Goal: Find contact information: Find contact information

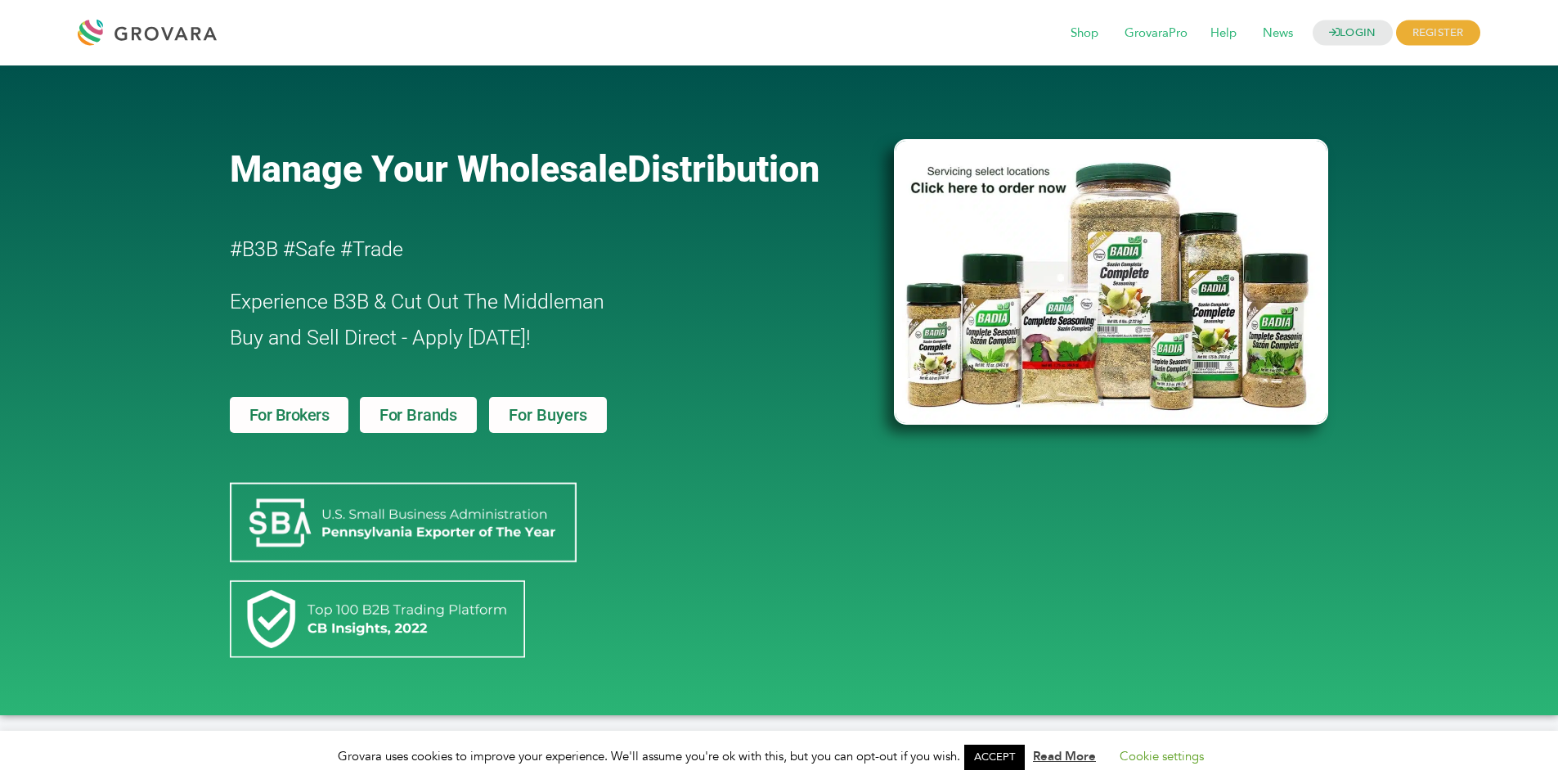
click at [292, 414] on span "For Brokers" at bounding box center [290, 414] width 80 height 16
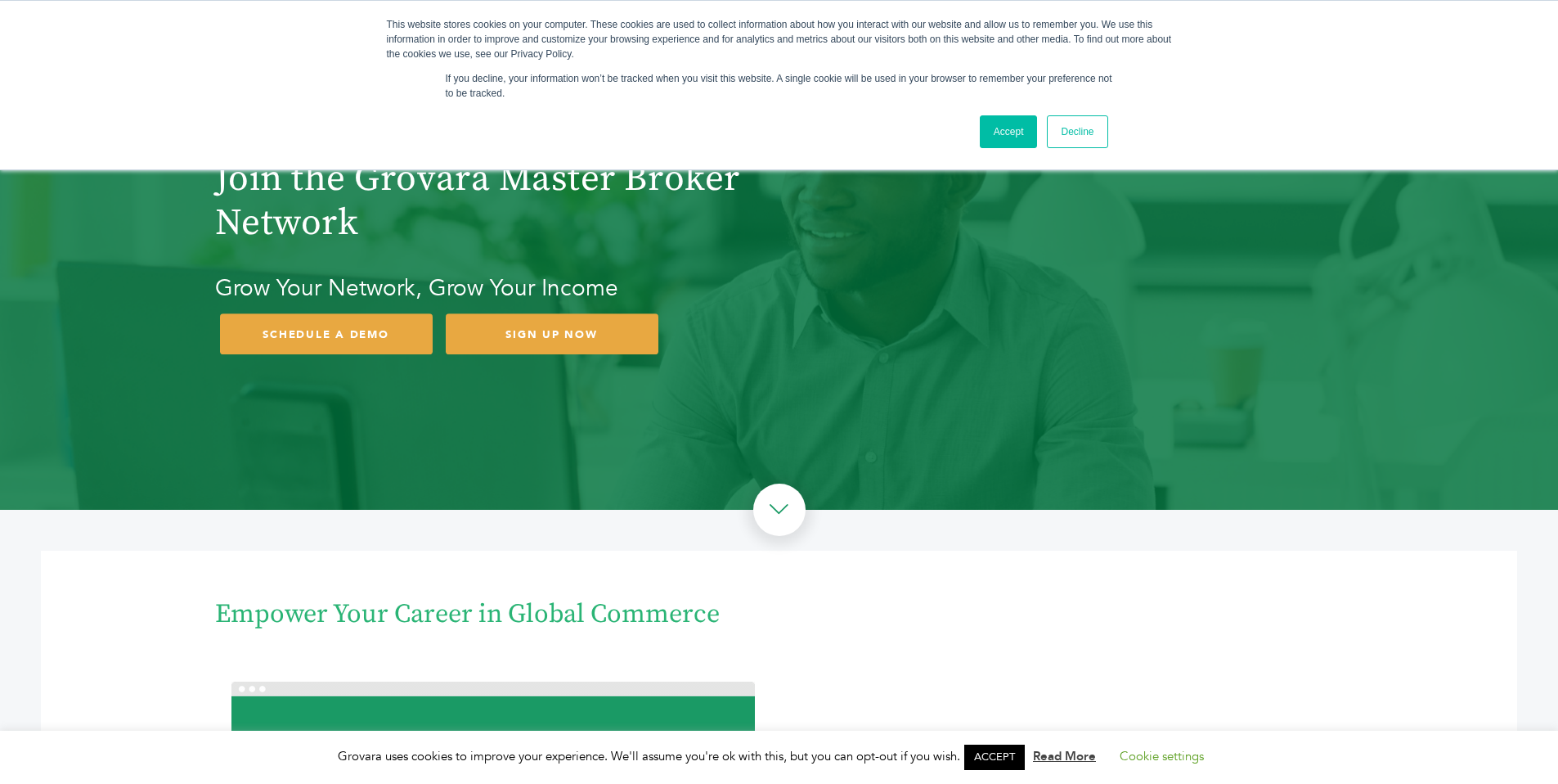
click at [1002, 138] on link "Accept" at bounding box center [1009, 132] width 58 height 33
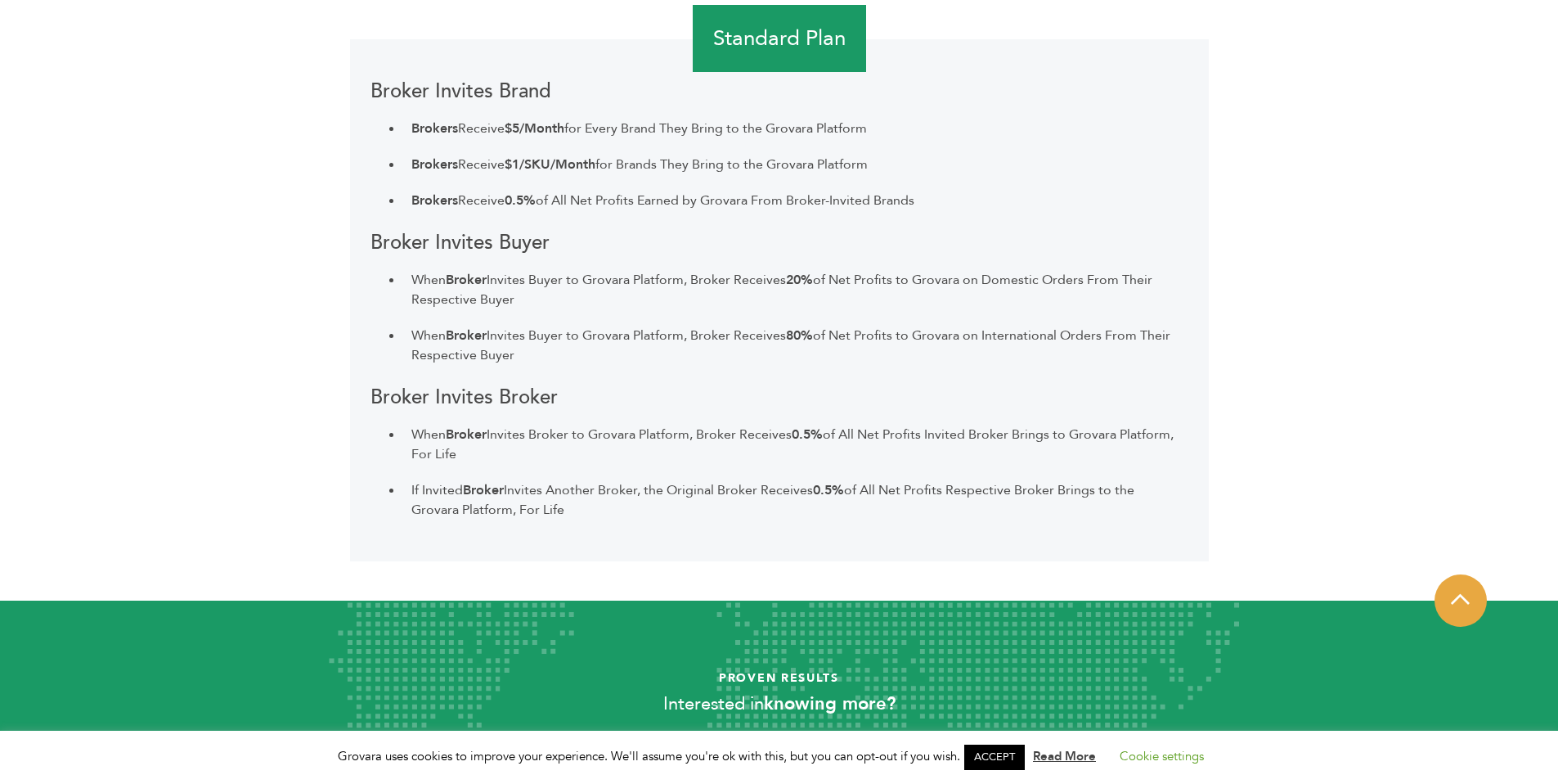
scroll to position [2744, 0]
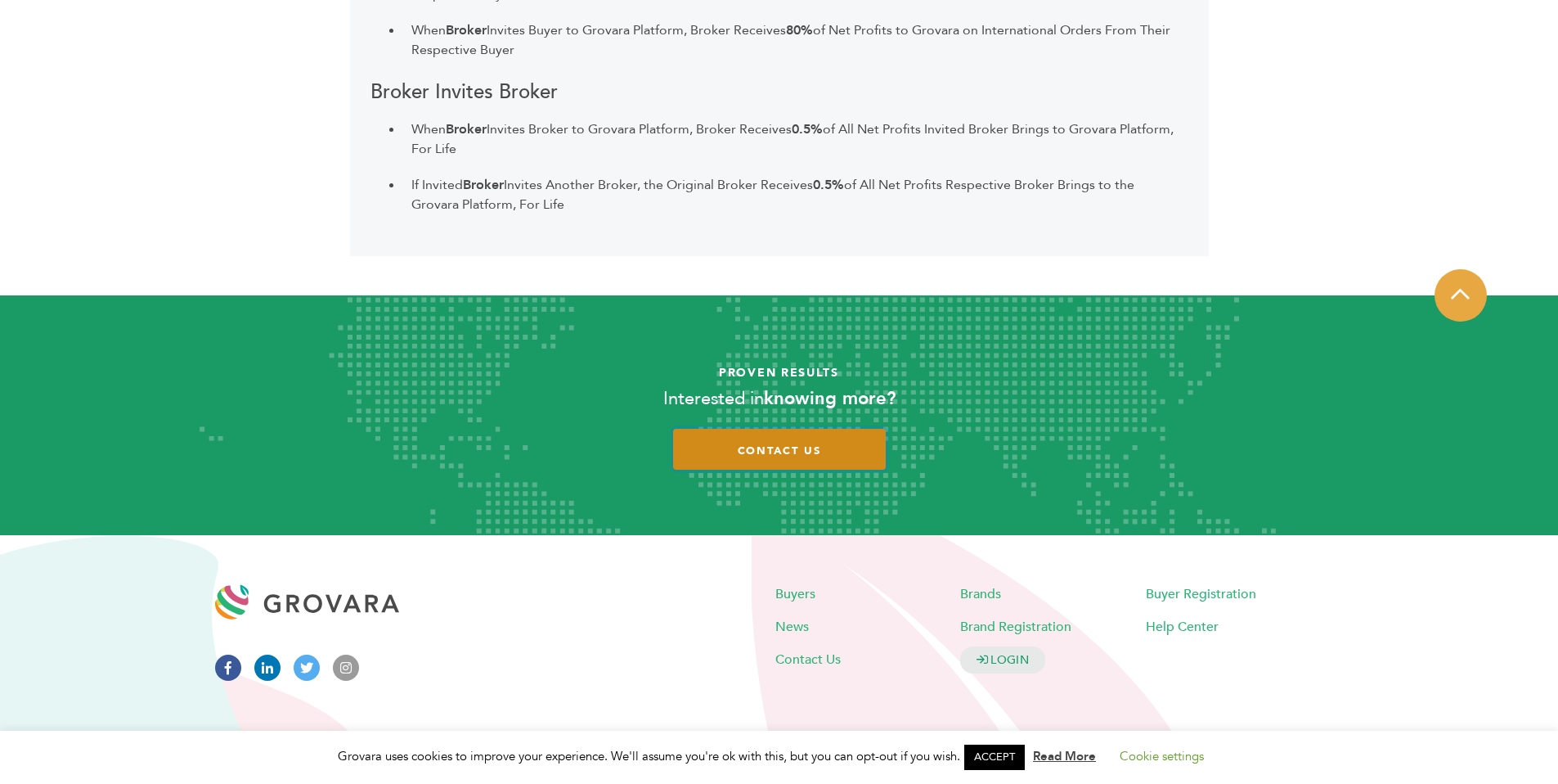
click at [781, 449] on span "contact us" at bounding box center [779, 451] width 84 height 15
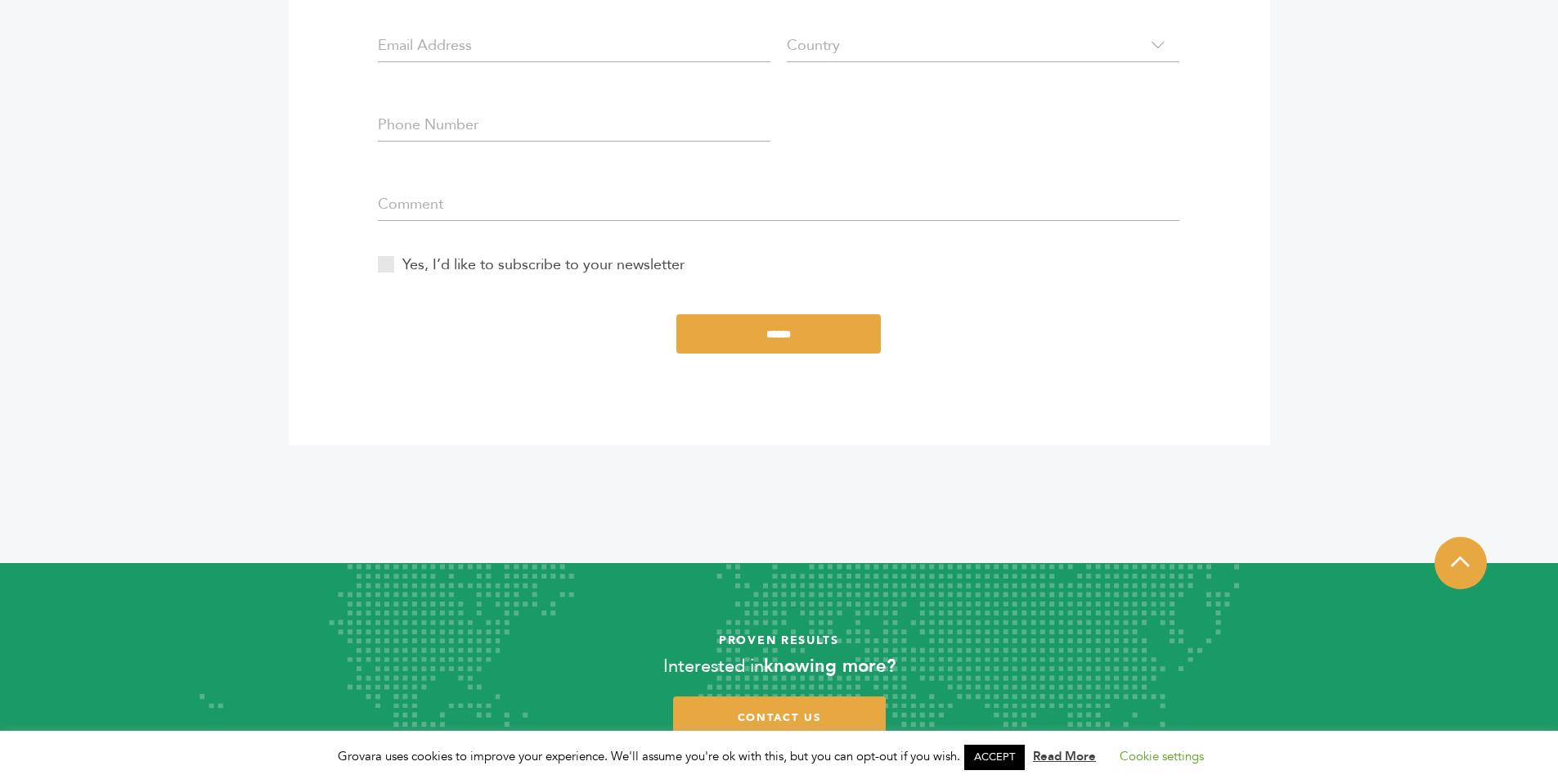
scroll to position [831, 0]
